Goal: Transaction & Acquisition: Book appointment/travel/reservation

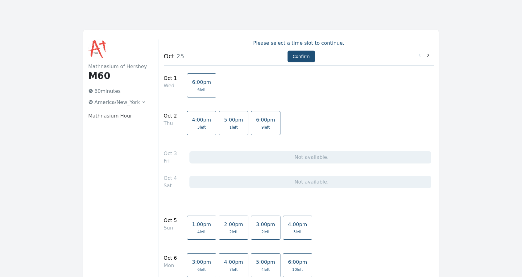
click at [192, 123] on link "4:00pm 3 left" at bounding box center [202, 123] width 30 height 24
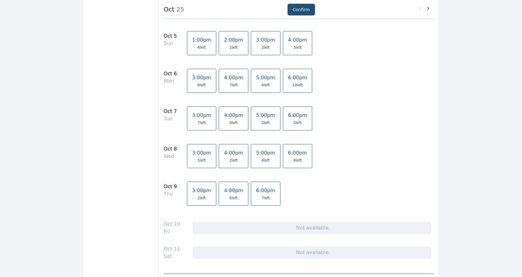
scroll to position [185, 0]
click at [230, 120] on span "8 left" at bounding box center [234, 122] width 8 height 5
click at [226, 154] on span "4:00pm" at bounding box center [233, 152] width 19 height 6
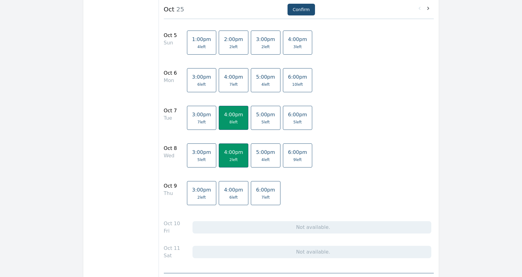
click at [230, 195] on span "6 left" at bounding box center [234, 197] width 8 height 5
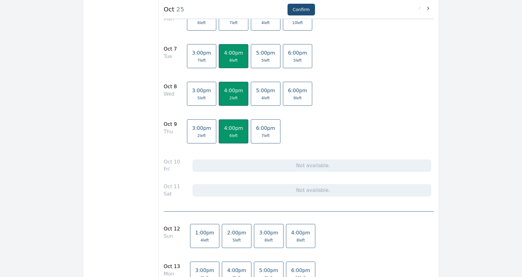
scroll to position [154, 0]
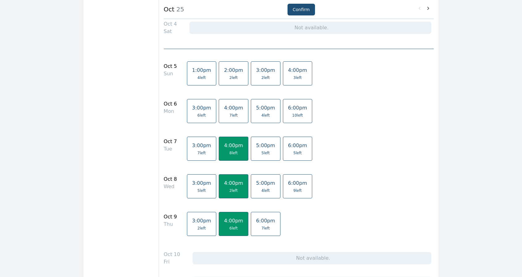
click at [225, 183] on span "4:00pm" at bounding box center [233, 183] width 19 height 6
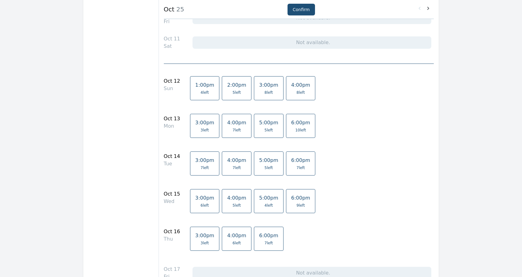
scroll to position [432, 0]
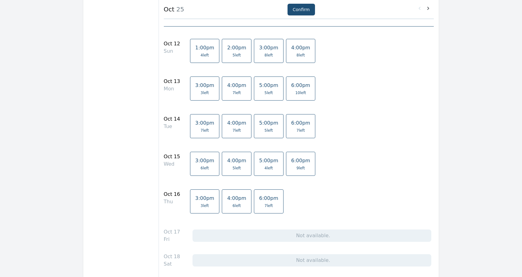
click at [224, 125] on link "4:00pm 7 left" at bounding box center [237, 126] width 30 height 24
click at [233, 204] on span "6 left" at bounding box center [237, 205] width 8 height 5
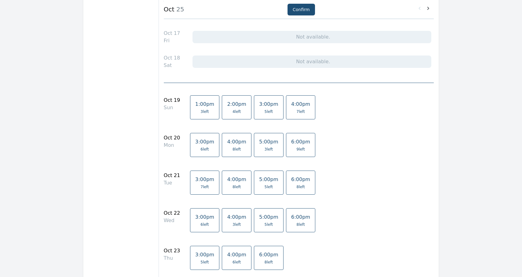
scroll to position [648, 0]
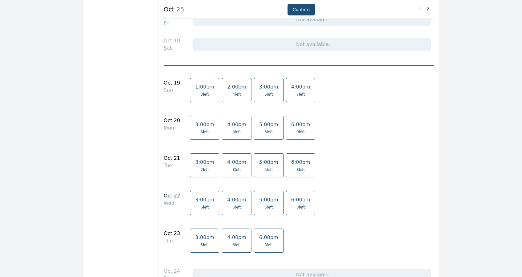
click at [227, 159] on span "4:00pm" at bounding box center [236, 162] width 19 height 6
click at [233, 243] on span "6 left" at bounding box center [237, 245] width 8 height 5
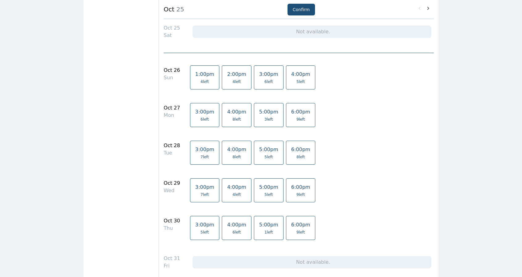
scroll to position [926, 0]
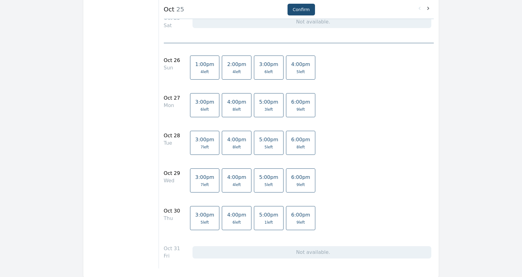
click at [233, 145] on span "8 left" at bounding box center [237, 147] width 8 height 5
click at [231, 220] on span "6 left" at bounding box center [236, 222] width 19 height 5
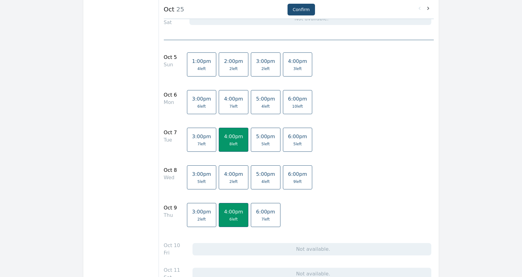
scroll to position [185, 0]
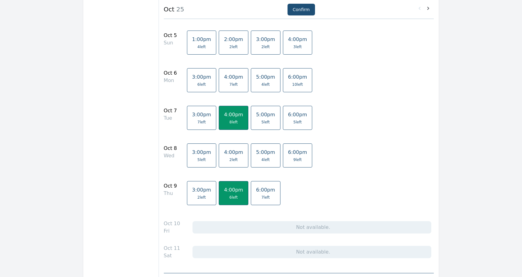
click at [230, 159] on span "2 left" at bounding box center [234, 159] width 8 height 5
click at [295, 12] on button "Confirm" at bounding box center [301, 10] width 27 height 12
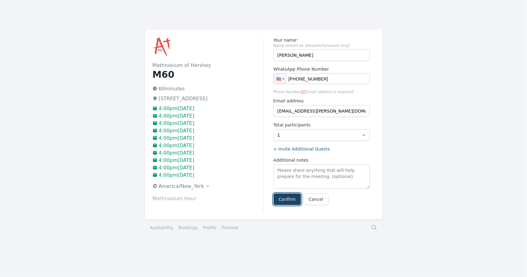
click at [288, 201] on button "Confirm" at bounding box center [287, 200] width 27 height 12
